Goal: Navigation & Orientation: Go to known website

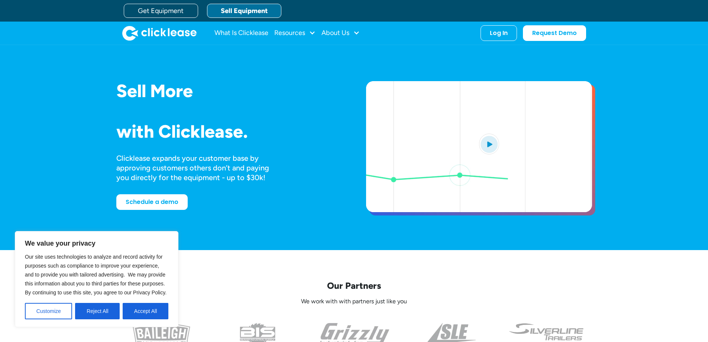
click at [222, 6] on link "Sell Equipment" at bounding box center [244, 11] width 74 height 14
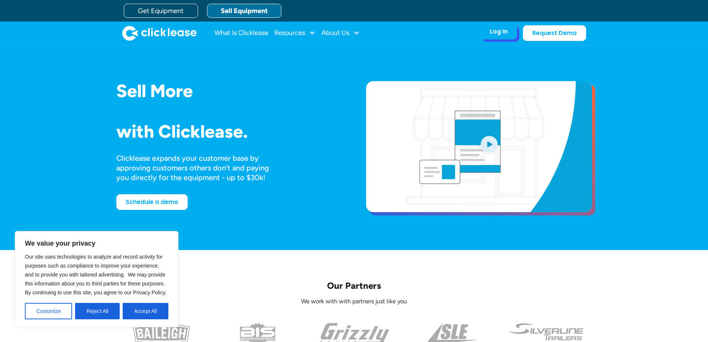
click at [495, 34] on div "Log In" at bounding box center [499, 31] width 18 height 7
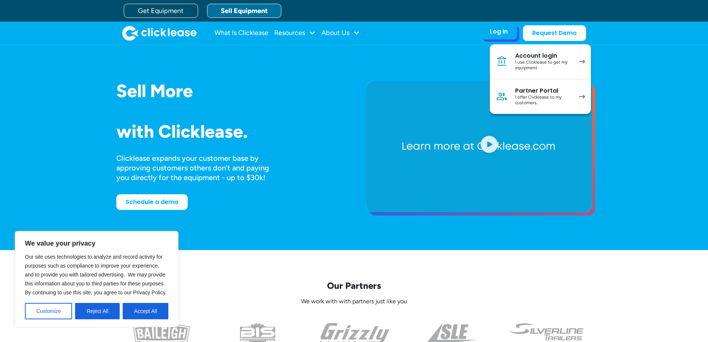
click at [564, 94] on div "I offer Clicklease to my customers." at bounding box center [543, 100] width 56 height 12
